Goal: Task Accomplishment & Management: Manage account settings

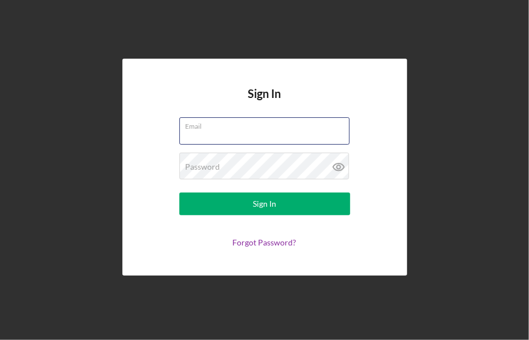
type input "[EMAIL_ADDRESS][PERSON_NAME][DOMAIN_NAME]"
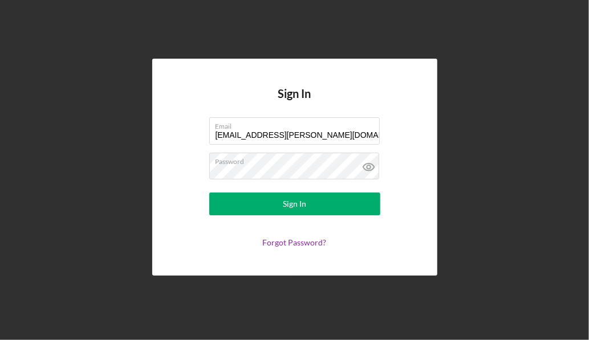
drag, startPoint x: 566, startPoint y: 162, endPoint x: 562, endPoint y: 168, distance: 6.6
click at [562, 168] on div "Sign In Email [EMAIL_ADDRESS][PERSON_NAME][DOMAIN_NAME] Password Sign In Forgot…" at bounding box center [294, 167] width 577 height 334
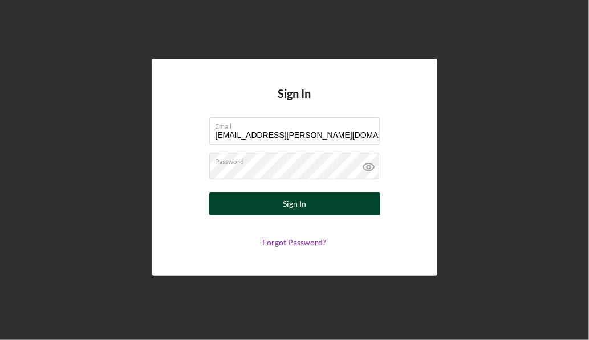
click at [316, 197] on button "Sign In" at bounding box center [294, 204] width 171 height 23
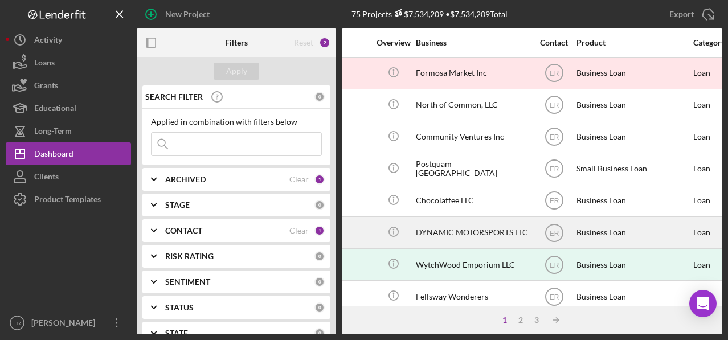
scroll to position [0, 195]
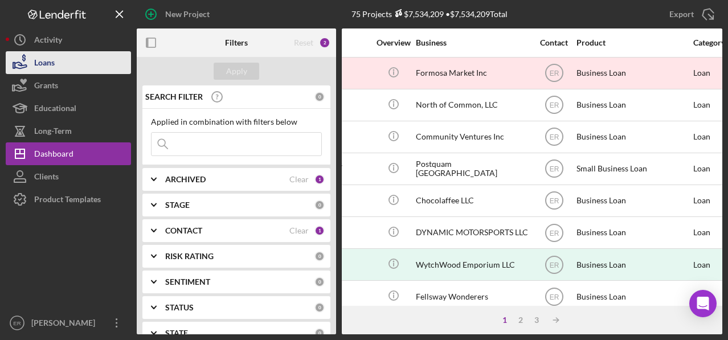
click at [64, 65] on button "Loans" at bounding box center [68, 62] width 125 height 23
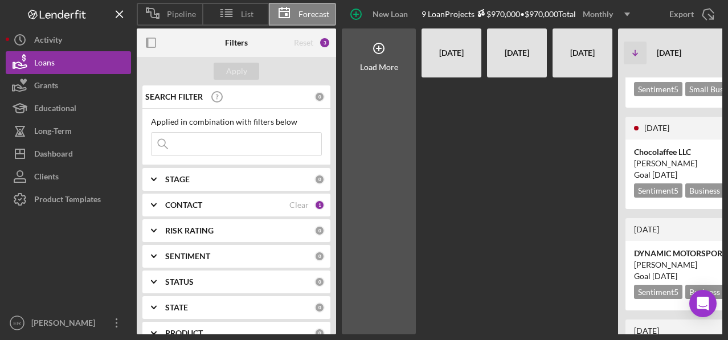
scroll to position [114, 0]
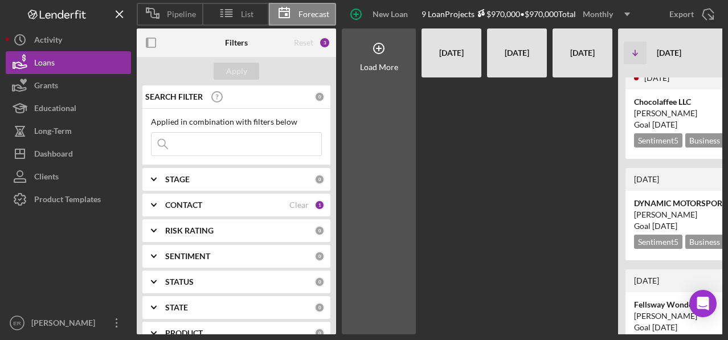
click at [544, 145] on div at bounding box center [517, 92] width 60 height 257
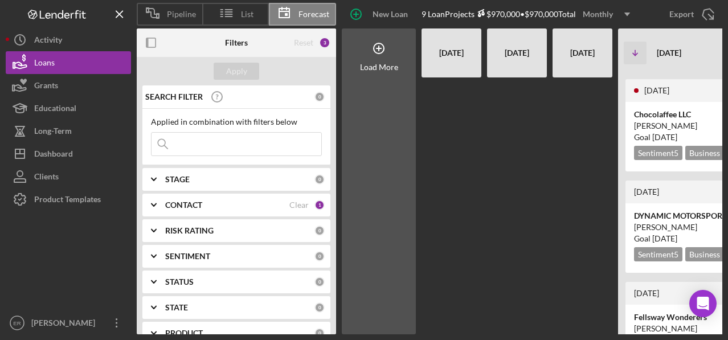
scroll to position [91, 0]
